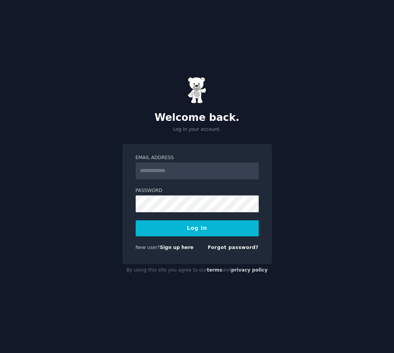
type input "**********"
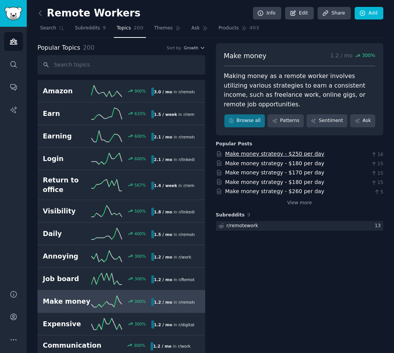
click at [258, 153] on link "Make money strategy - $250 per day" at bounding box center [274, 154] width 99 height 6
click at [39, 17] on link at bounding box center [42, 13] width 10 height 12
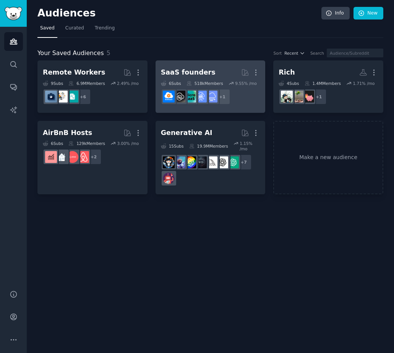
click at [197, 69] on div "SaaS founders" at bounding box center [188, 73] width 55 height 10
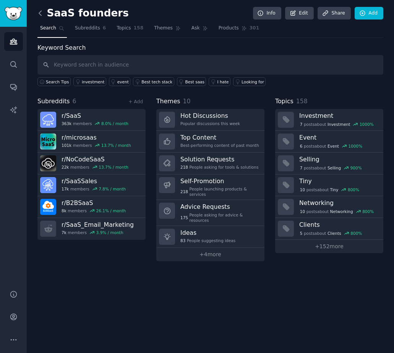
click at [41, 12] on icon at bounding box center [40, 13] width 8 height 8
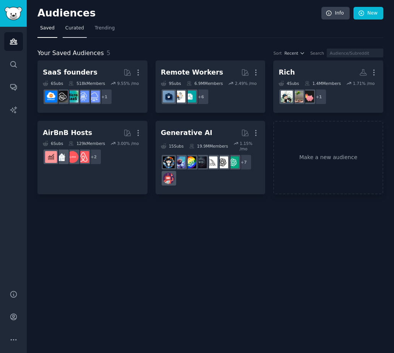
click at [65, 32] on link "Curated" at bounding box center [75, 30] width 24 height 16
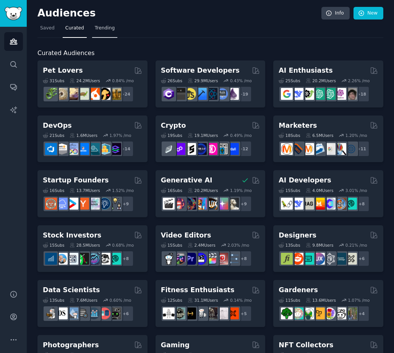
click at [101, 29] on span "Trending" at bounding box center [105, 28] width 20 height 7
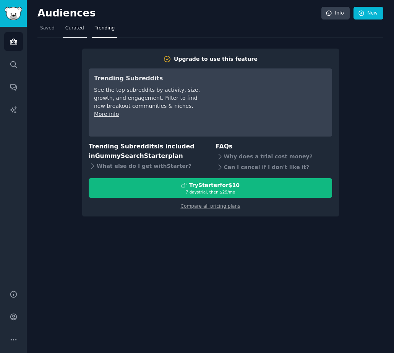
click at [72, 31] on span "Curated" at bounding box center [74, 28] width 19 height 7
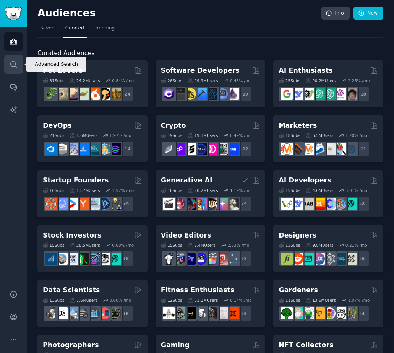
click at [11, 61] on icon "Sidebar" at bounding box center [14, 64] width 8 height 8
